Goal: Transaction & Acquisition: Subscribe to service/newsletter

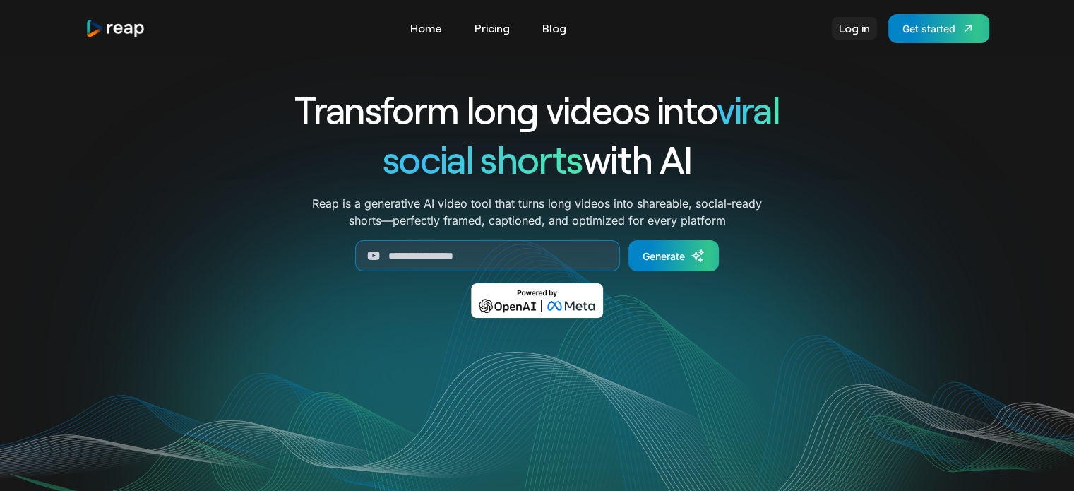
click at [853, 38] on link "Log in" at bounding box center [854, 28] width 45 height 23
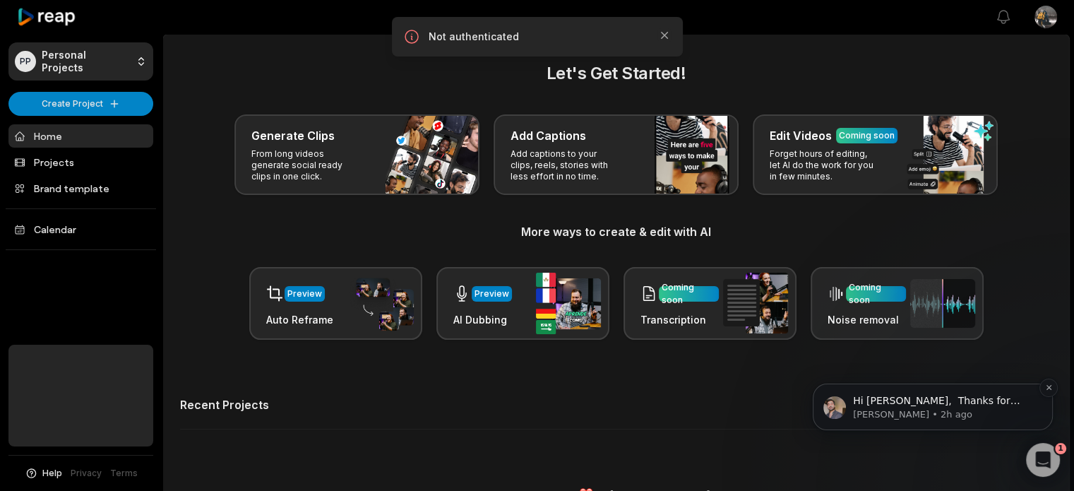
click at [929, 417] on p "[PERSON_NAME] • 2h ago" at bounding box center [944, 414] width 182 height 13
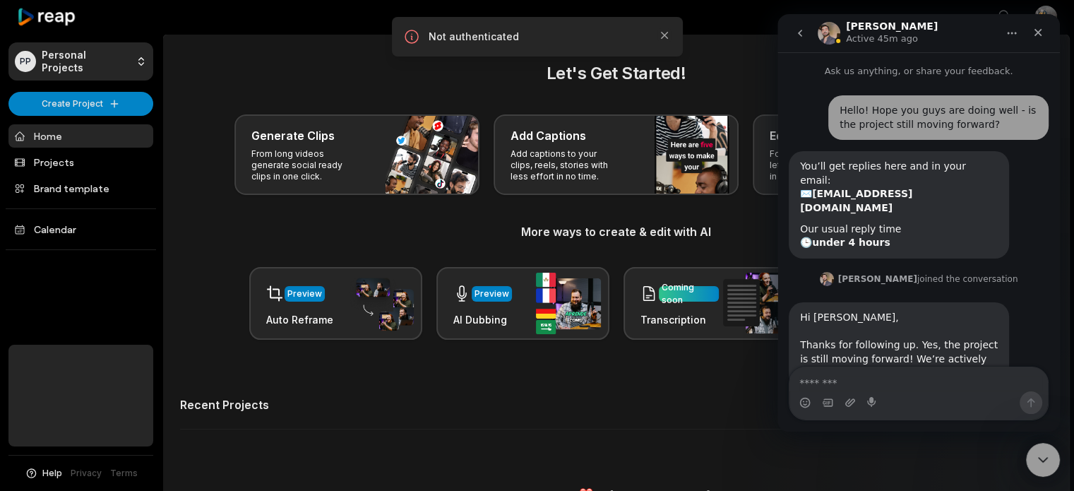
scroll to position [23, 0]
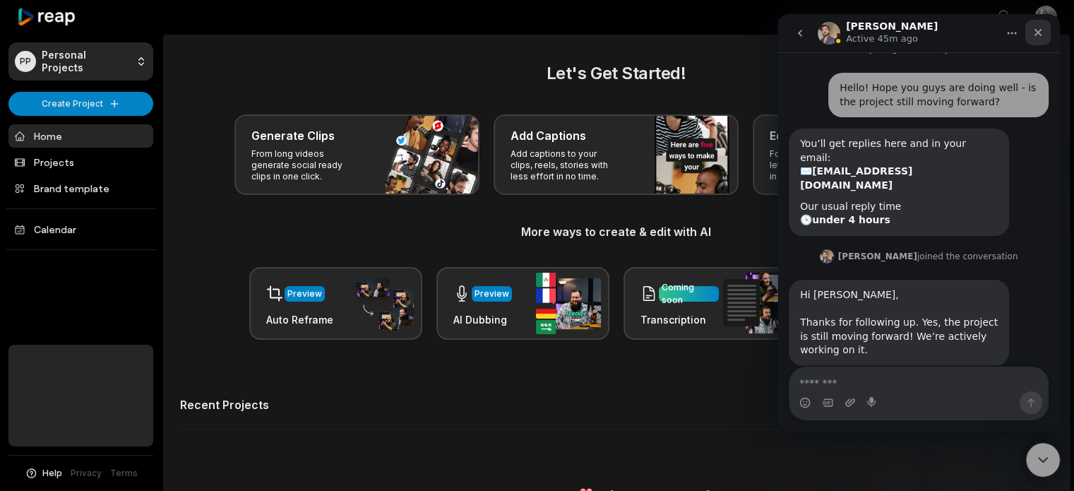
click at [1037, 31] on icon "Close" at bounding box center [1038, 33] width 8 height 8
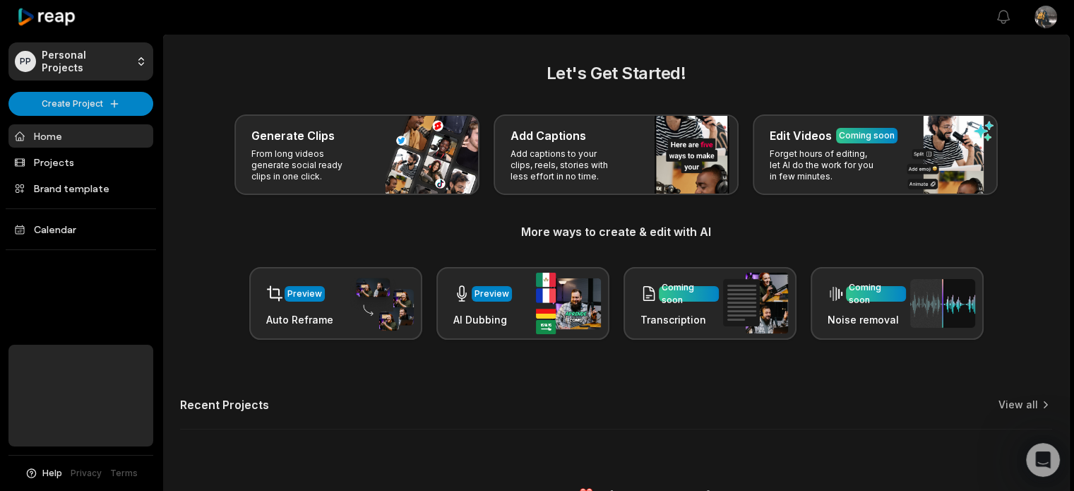
scroll to position [28, 0]
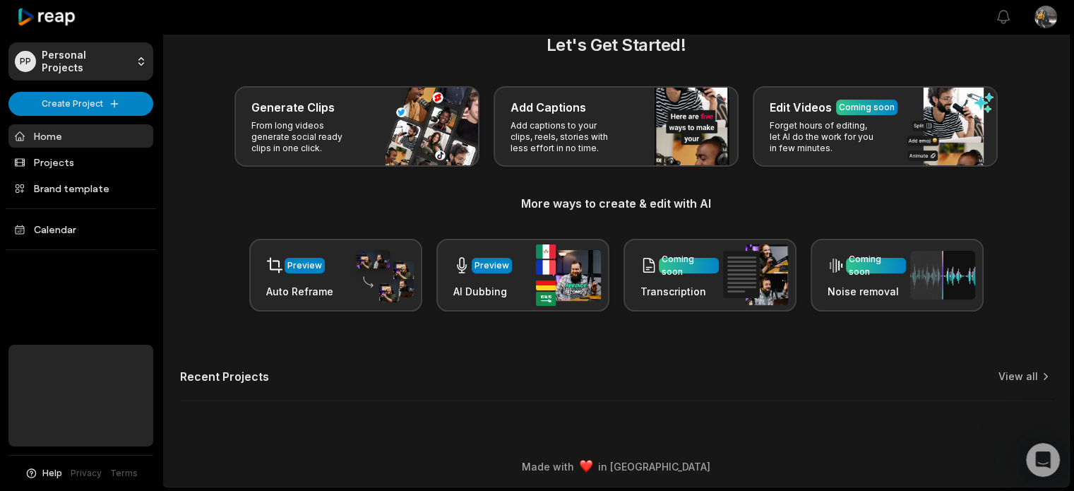
click at [203, 211] on h3 "More ways to create & edit with AI" at bounding box center [616, 203] width 872 height 17
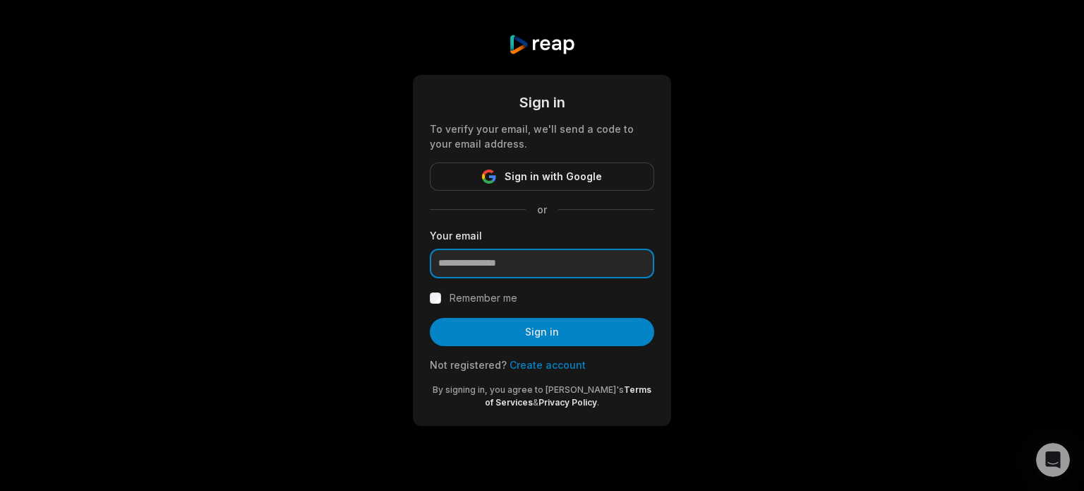
click at [523, 255] on input "email" at bounding box center [542, 263] width 224 height 30
click at [563, 265] on input "email" at bounding box center [542, 263] width 224 height 30
drag, startPoint x: 288, startPoint y: 124, endPoint x: 304, endPoint y: 135, distance: 19.4
click at [288, 124] on div "Sign in To verify your email, we'll send a code to your email address. Sign in …" at bounding box center [542, 230] width 1084 height 460
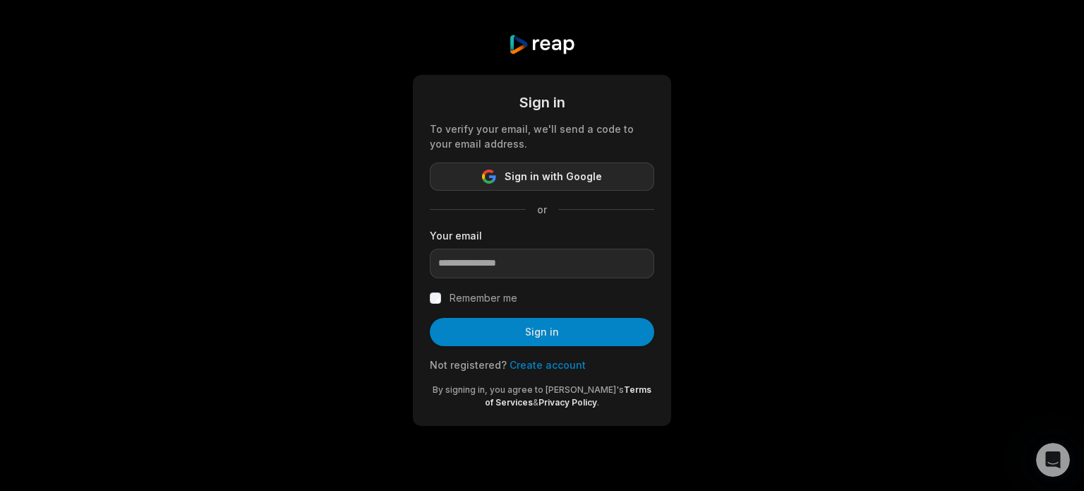
click at [580, 182] on span "Sign in with Google" at bounding box center [553, 176] width 97 height 17
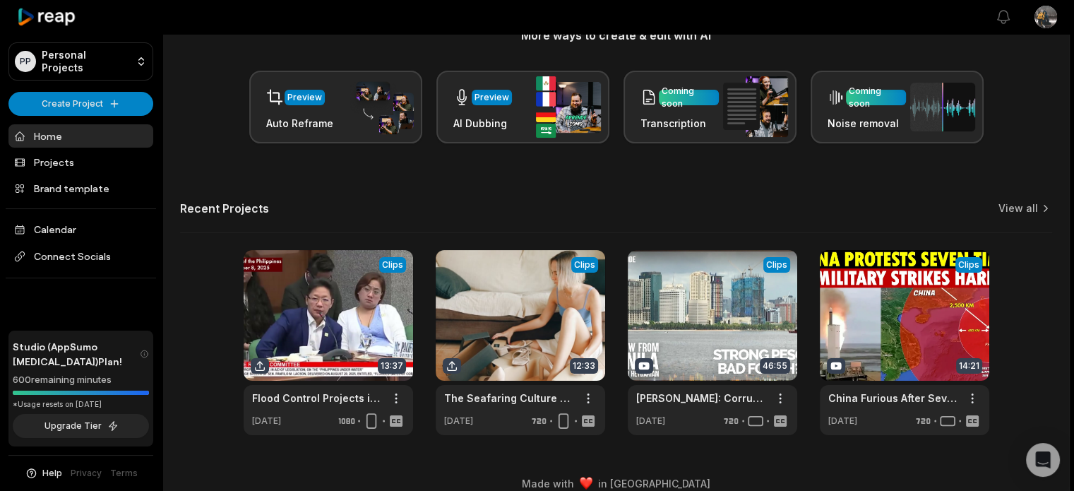
scroll to position [213, 0]
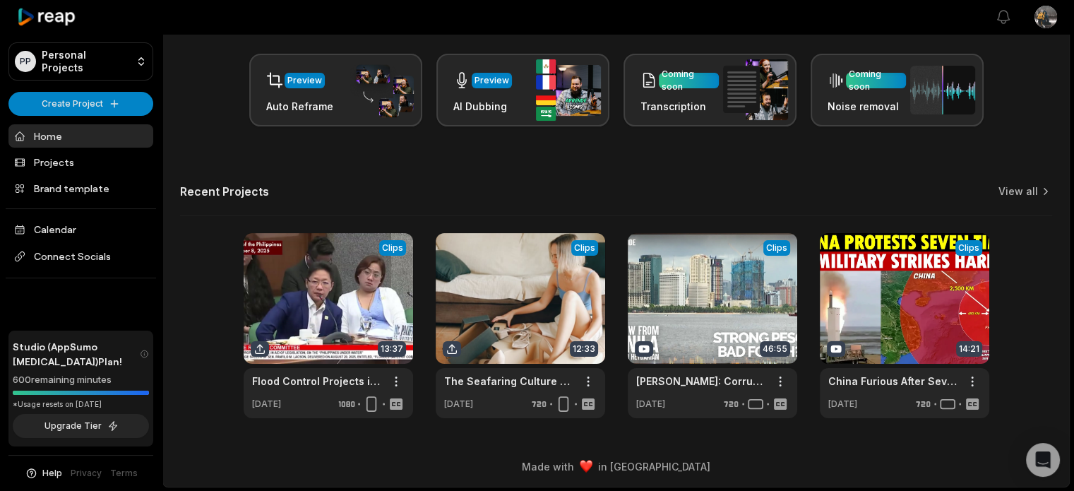
drag, startPoint x: 220, startPoint y: 118, endPoint x: 311, endPoint y: 164, distance: 102.3
click at [219, 119] on div "Preview Auto Reframe Preview AI Dubbing Coming soon Transcription Coming soon N…" at bounding box center [616, 90] width 872 height 73
